Goal: Task Accomplishment & Management: Manage account settings

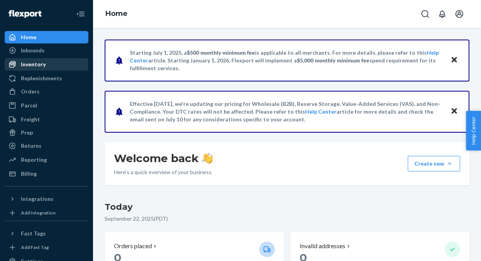
click at [28, 64] on div "Inventory" at bounding box center [33, 64] width 25 height 8
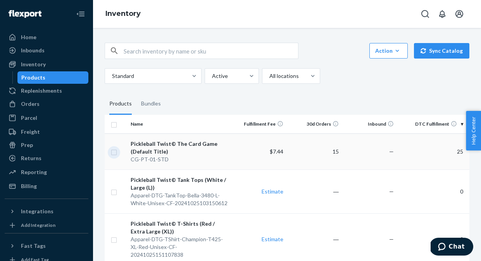
click at [117, 153] on input "checkbox" at bounding box center [114, 151] width 6 height 8
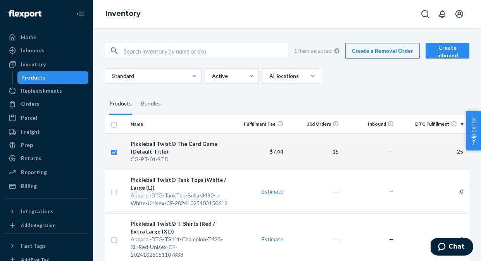
checkbox input "true"
click at [384, 52] on link "Create a Removal Order" at bounding box center [382, 50] width 74 height 15
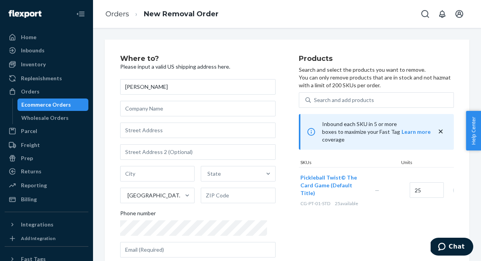
type input "[PERSON_NAME]"
click at [156, 115] on input "text" at bounding box center [197, 108] width 155 height 15
click at [128, 132] on input "text" at bounding box center [197, 129] width 155 height 15
type input "[STREET_ADDRESS]"
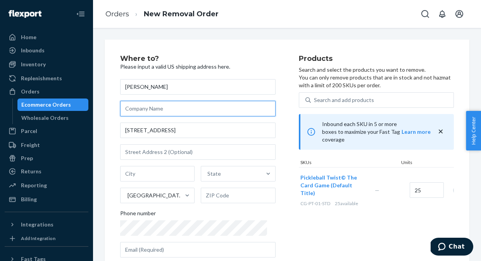
type input "Crescere Apps"
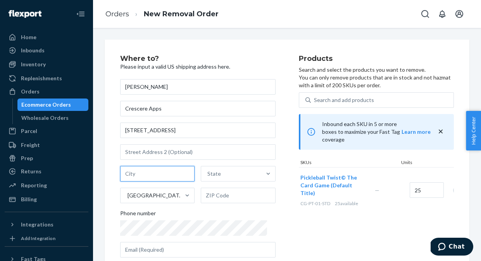
type input "[GEOGRAPHIC_DATA]"
type input "CA"
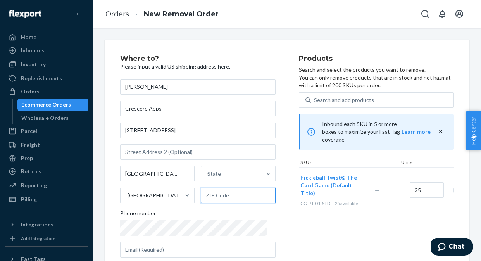
type input "94109"
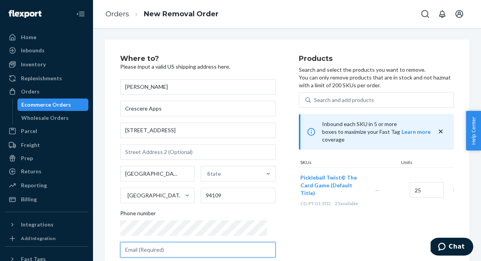
type input "[EMAIL_ADDRESS][DOMAIN_NAME]"
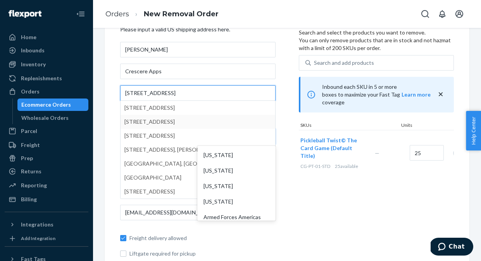
scroll to position [52, 0]
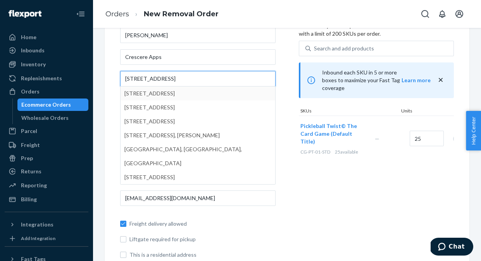
click at [166, 82] on input "[STREET_ADDRESS]" at bounding box center [197, 78] width 155 height 15
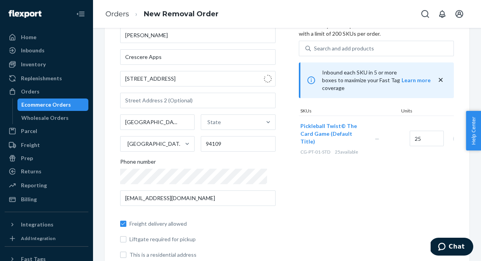
type input "[STREET_ADDRESS]"
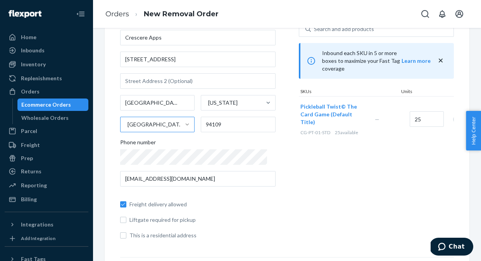
click at [300, 192] on div "Products Search and select the products you want to remove. You can only remove…" at bounding box center [376, 114] width 155 height 261
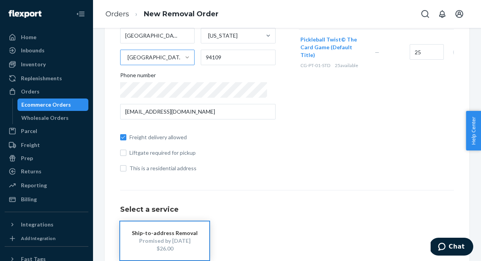
scroll to position [141, 0]
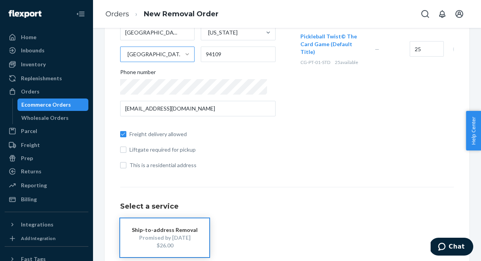
click at [171, 134] on span "Freight delivery allowed" at bounding box center [202, 134] width 146 height 8
click at [126, 134] on input "Freight delivery allowed" at bounding box center [123, 134] width 6 height 6
checkbox input "false"
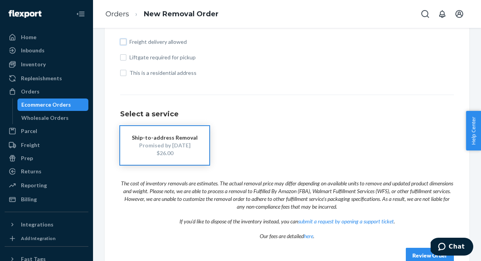
scroll to position [251, 0]
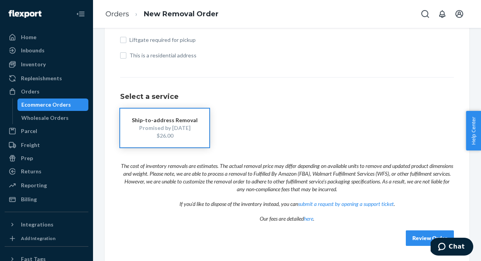
click at [417, 235] on button "Review Order" at bounding box center [429, 237] width 48 height 15
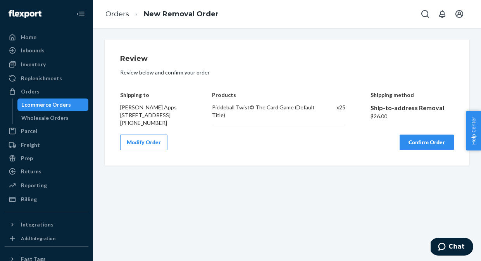
scroll to position [0, 0]
click at [146, 150] on button "Modify Order" at bounding box center [143, 141] width 47 height 15
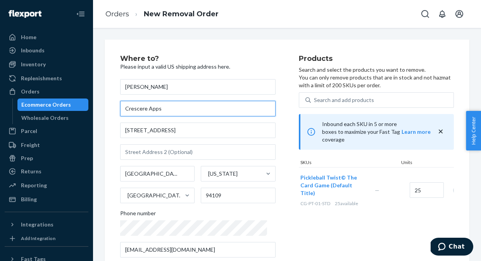
click at [169, 108] on input "Crescere Apps" at bounding box center [197, 108] width 155 height 15
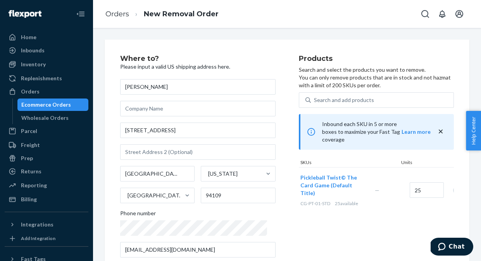
click at [214, 66] on p "Please input a valid US shipping address here." at bounding box center [197, 67] width 155 height 8
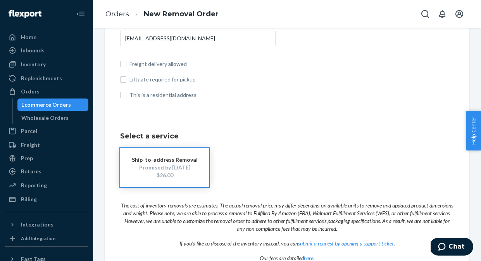
scroll to position [251, 0]
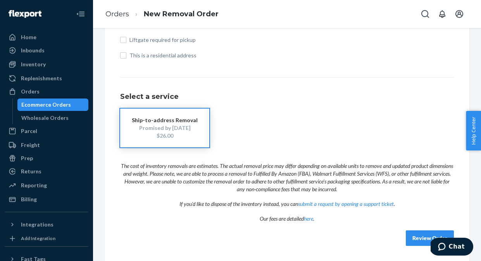
click at [414, 238] on button "Review Order" at bounding box center [429, 237] width 48 height 15
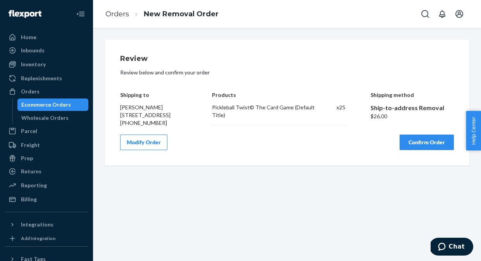
scroll to position [0, 0]
click at [426, 148] on button "Confirm Order" at bounding box center [426, 141] width 54 height 15
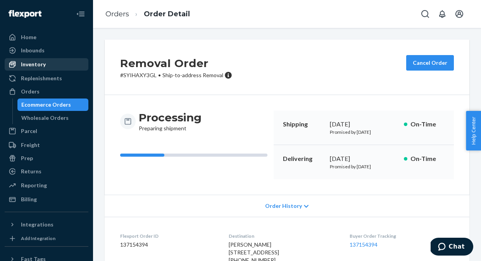
click at [33, 65] on div "Inventory" at bounding box center [33, 64] width 25 height 8
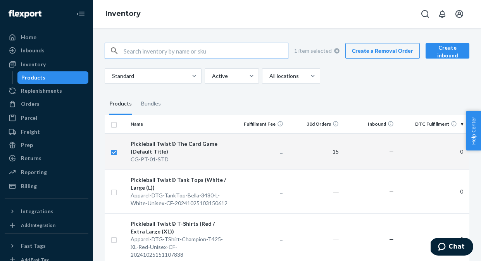
checkbox input "true"
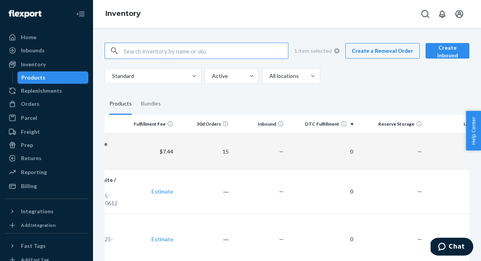
scroll to position [0, 135]
